Goal: Transaction & Acquisition: Purchase product/service

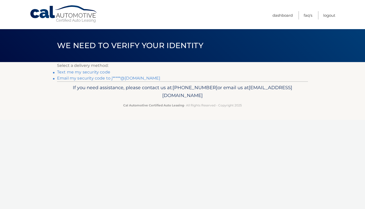
click at [82, 78] on link "Email my security code to j*****@aol.com" at bounding box center [108, 78] width 103 height 5
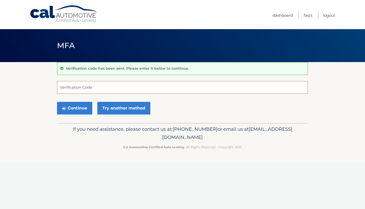
click at [83, 87] on input "Verification Code" at bounding box center [182, 87] width 251 height 13
type input "126474"
click at [80, 109] on button "Continue" at bounding box center [74, 108] width 35 height 13
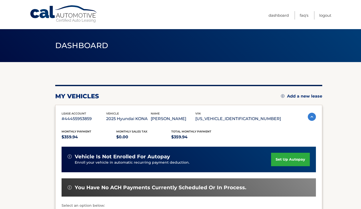
scroll to position [105, 0]
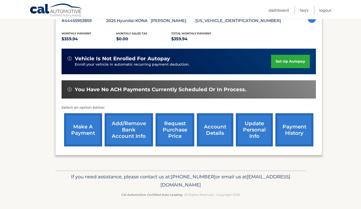
click at [92, 138] on link "make a payment" at bounding box center [83, 129] width 38 height 33
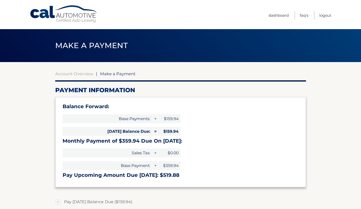
select select "ZDI1MWQwOTgtNDhlOC00NGZiLThkOTItYTdhMWQ1ZjNhZWY0"
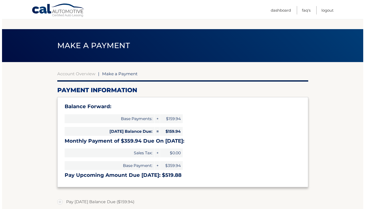
scroll to position [143, 0]
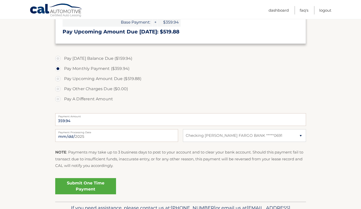
click at [59, 99] on label "Pay A Different Amount" at bounding box center [180, 99] width 251 height 10
click at [59, 99] on input "Pay A Different Amount" at bounding box center [59, 98] width 5 height 8
radio input "true"
click at [71, 121] on input "460" at bounding box center [180, 119] width 251 height 13
type input "460.00"
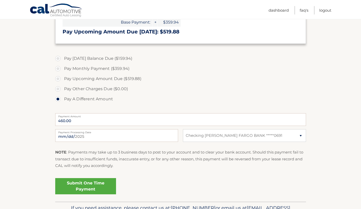
click at [88, 187] on link "Submit One Time Payment" at bounding box center [85, 186] width 61 height 16
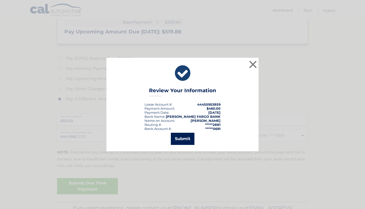
click at [187, 138] on button "Submit" at bounding box center [183, 139] width 24 height 12
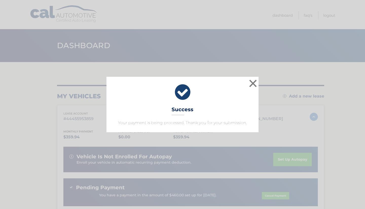
click at [269, 106] on div "× Success Your payment is being processed. Thank you for your submission." at bounding box center [182, 104] width 361 height 55
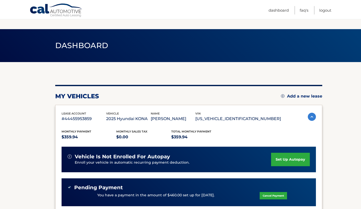
scroll to position [115, 0]
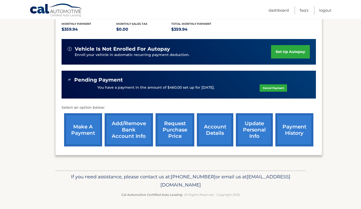
click at [289, 133] on link "payment history" at bounding box center [295, 129] width 38 height 33
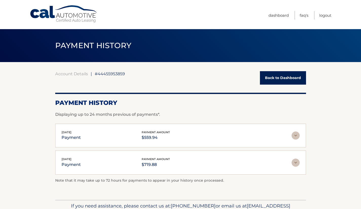
click at [285, 78] on link "Back to Dashboard" at bounding box center [283, 77] width 46 height 13
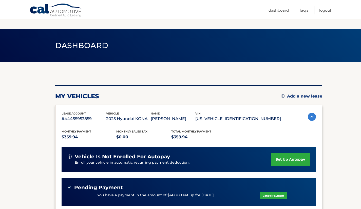
scroll to position [115, 0]
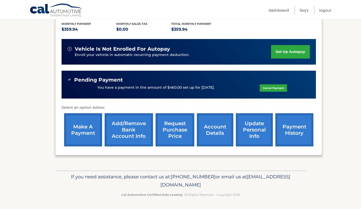
drag, startPoint x: 75, startPoint y: 79, endPoint x: 292, endPoint y: 88, distance: 217.7
click at [292, 88] on div "Pending Payment You have a payment in the amount of $460.00 set up for [DATE]. …" at bounding box center [189, 85] width 242 height 16
copy div "Pending Payment You have a payment in the amount of $460.00 set up for [DATE]. …"
click at [324, 10] on link "Logout" at bounding box center [325, 10] width 12 height 8
